Goal: Register for event/course

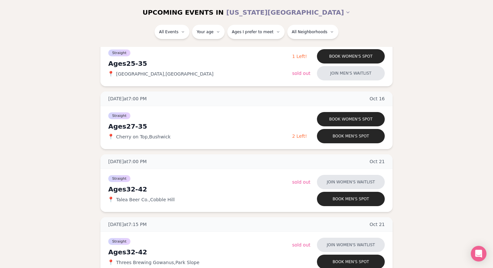
scroll to position [417, 0]
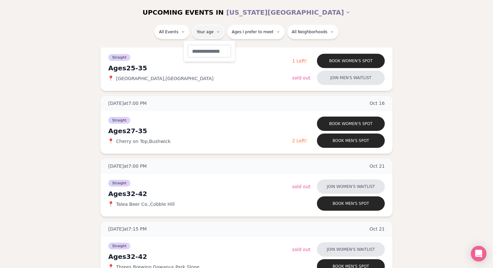
type input "**"
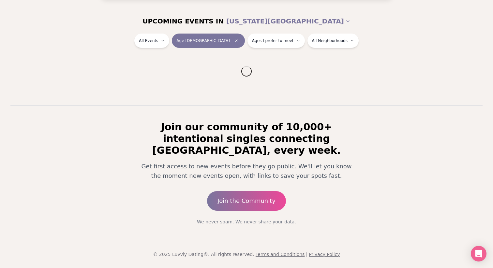
scroll to position [61, 0]
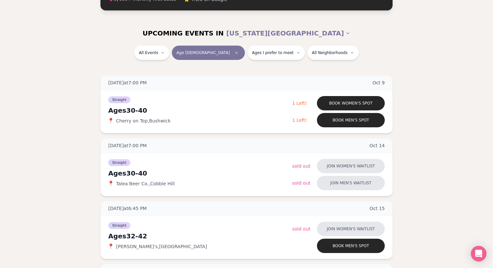
click at [268, 60] on div "All Events Age [DEMOGRAPHIC_DATA] Ages I prefer to meet All Neighborhoods" at bounding box center [246, 54] width 365 height 17
click at [268, 54] on span "Ages I prefer to meet" at bounding box center [273, 52] width 42 height 5
click at [230, 77] on button "Around my age" at bounding box center [230, 77] width 5 height 5
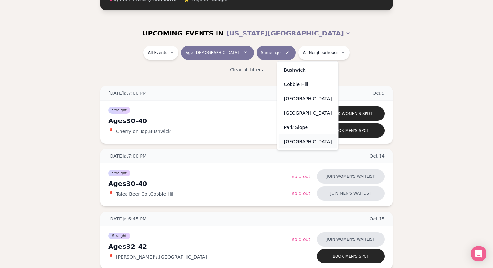
click at [288, 140] on div "[GEOGRAPHIC_DATA]" at bounding box center [308, 142] width 58 height 14
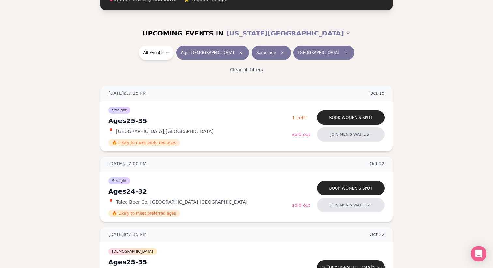
click at [256, 54] on span "Same age" at bounding box center [266, 52] width 20 height 5
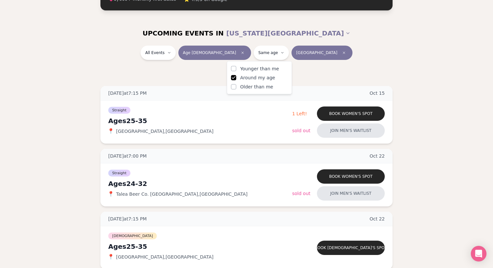
click at [236, 88] on label "Older than me" at bounding box center [259, 87] width 57 height 7
click at [236, 88] on button "Older than me" at bounding box center [233, 86] width 5 height 5
click at [208, 73] on div "Clear all filters" at bounding box center [246, 70] width 365 height 14
